Goal: Register for event/course

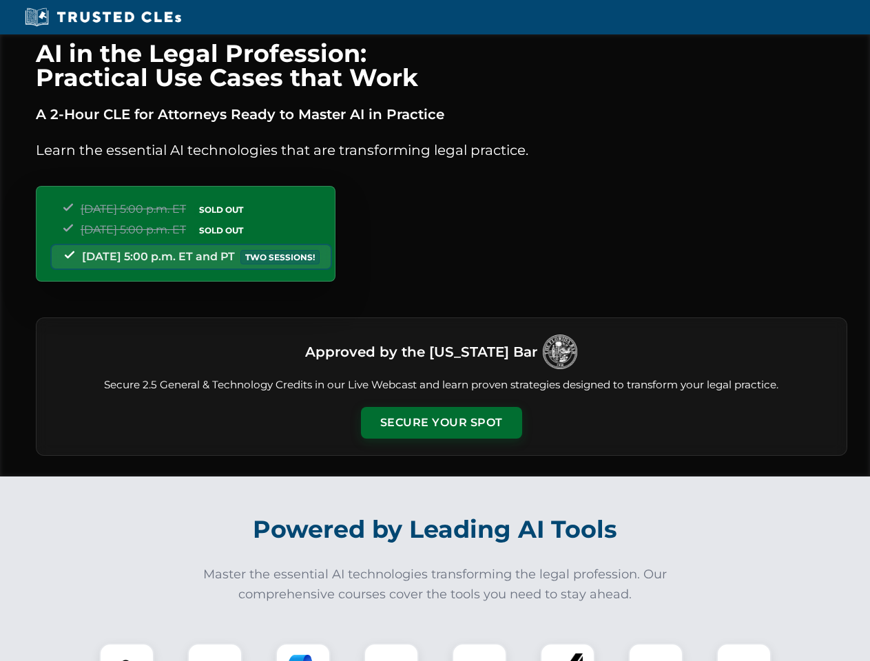
click at [441, 423] on button "Secure Your Spot" at bounding box center [441, 423] width 161 height 32
click at [127, 652] on img at bounding box center [127, 671] width 40 height 40
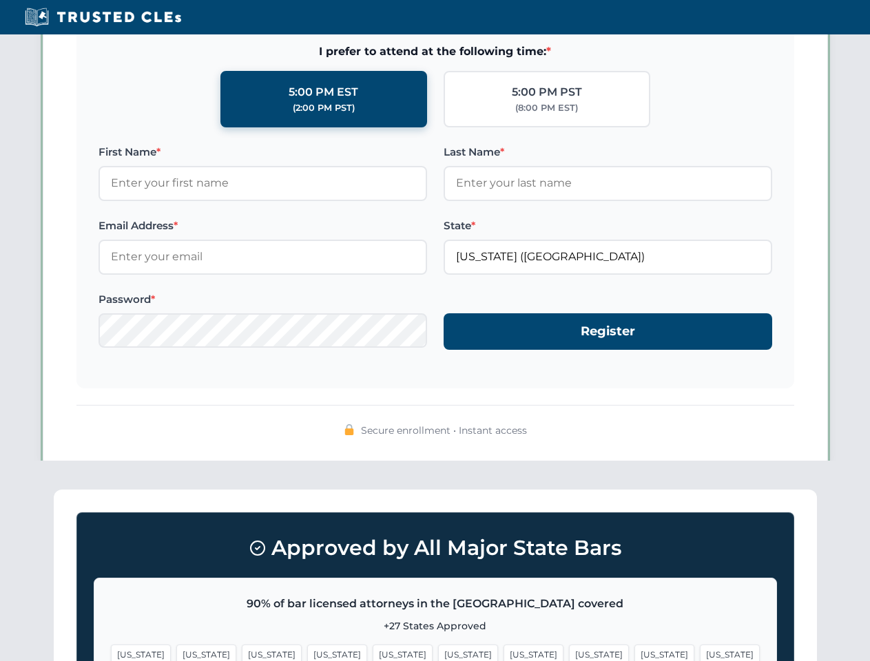
click at [634, 652] on span "[US_STATE]" at bounding box center [664, 655] width 60 height 20
